Goal: Information Seeking & Learning: Learn about a topic

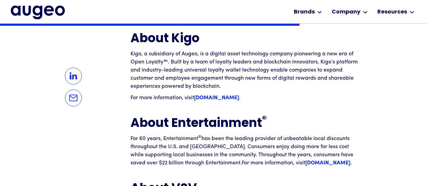
scroll to position [971, 0]
click at [306, 161] on strong "[DOMAIN_NAME]" at bounding box center [328, 163] width 45 height 5
